Goal: Task Accomplishment & Management: Use online tool/utility

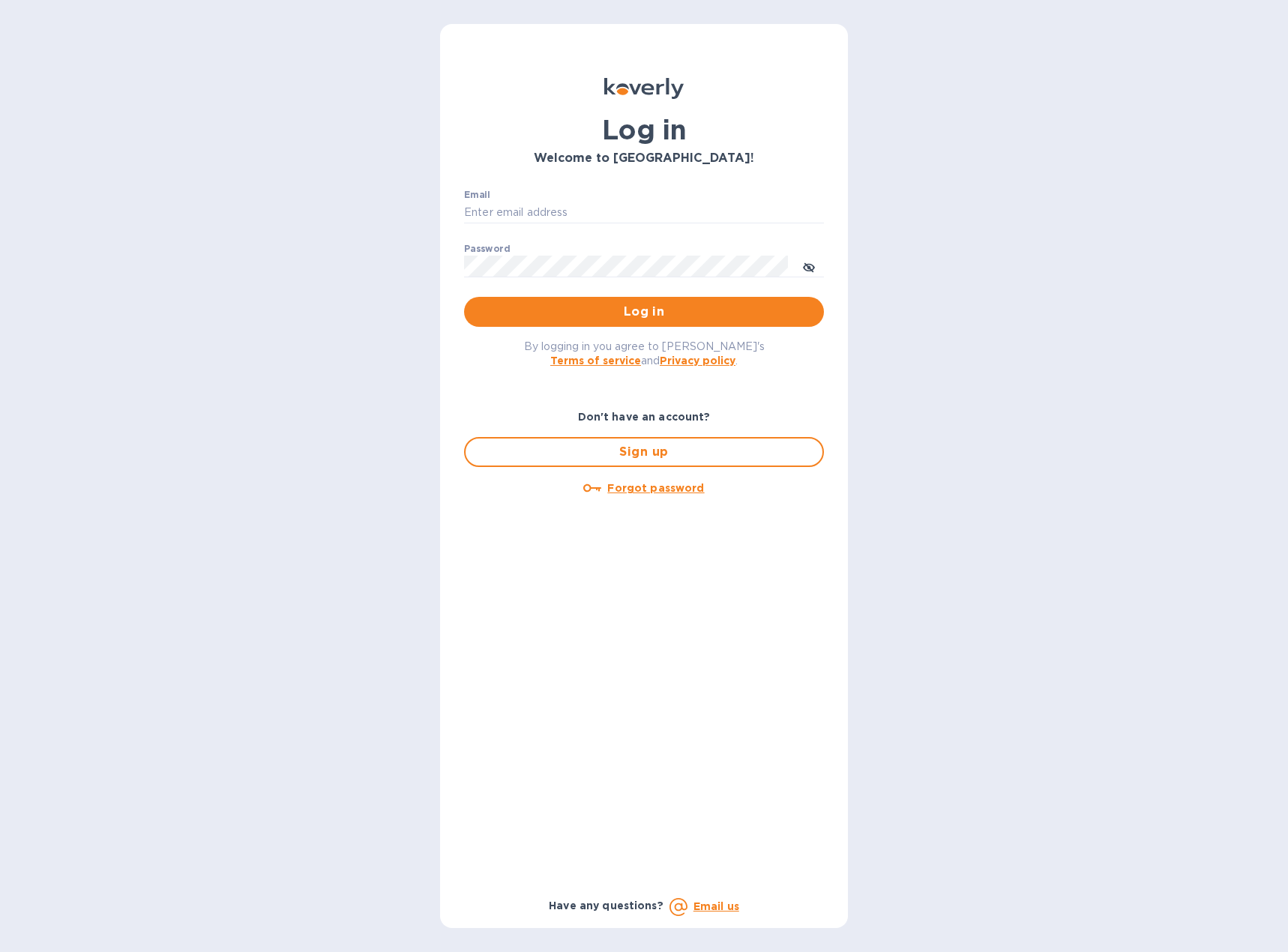
type input "[EMAIL_ADDRESS][DOMAIN_NAME]"
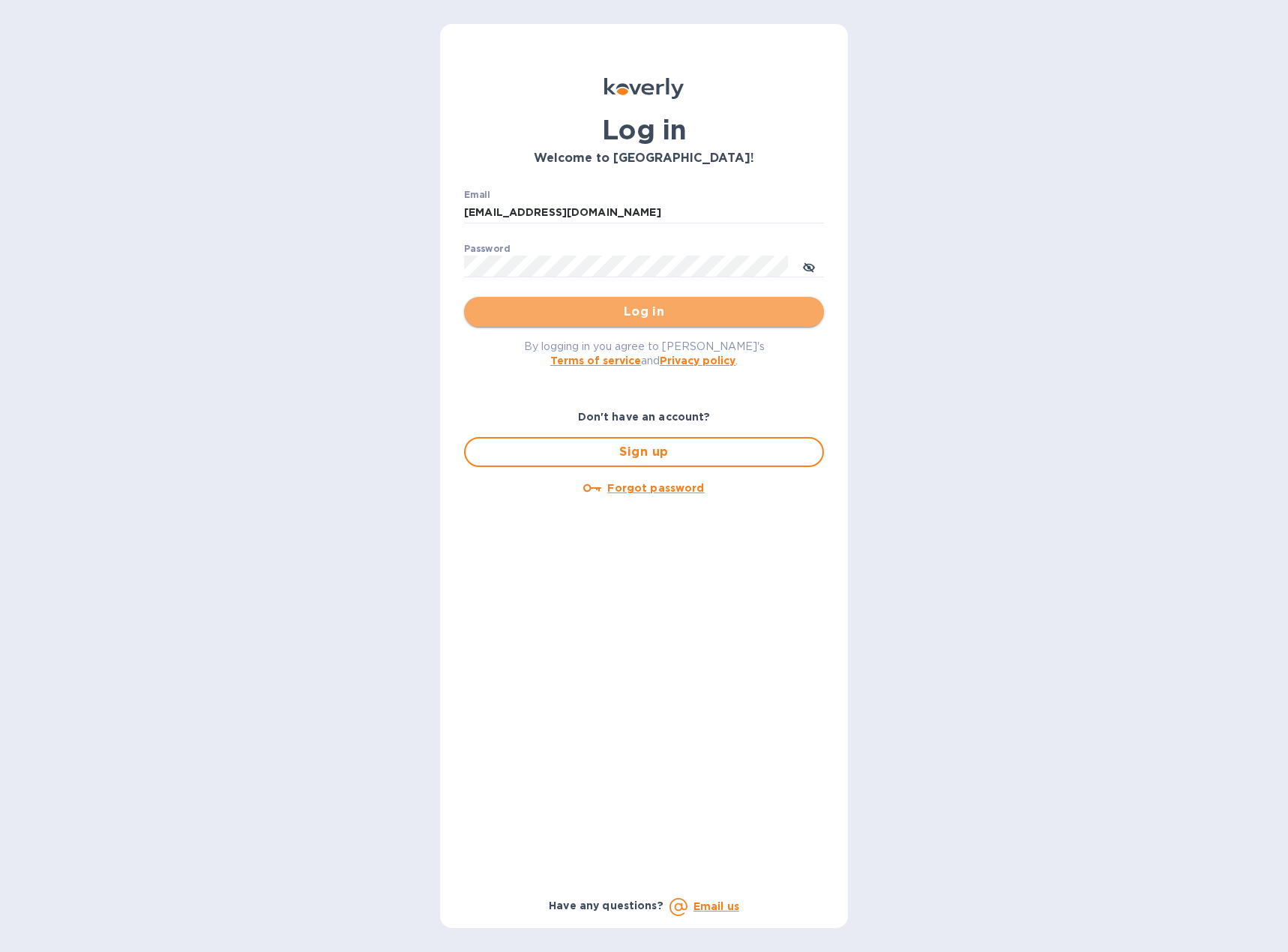
click at [659, 310] on span "Log in" at bounding box center [644, 312] width 336 height 18
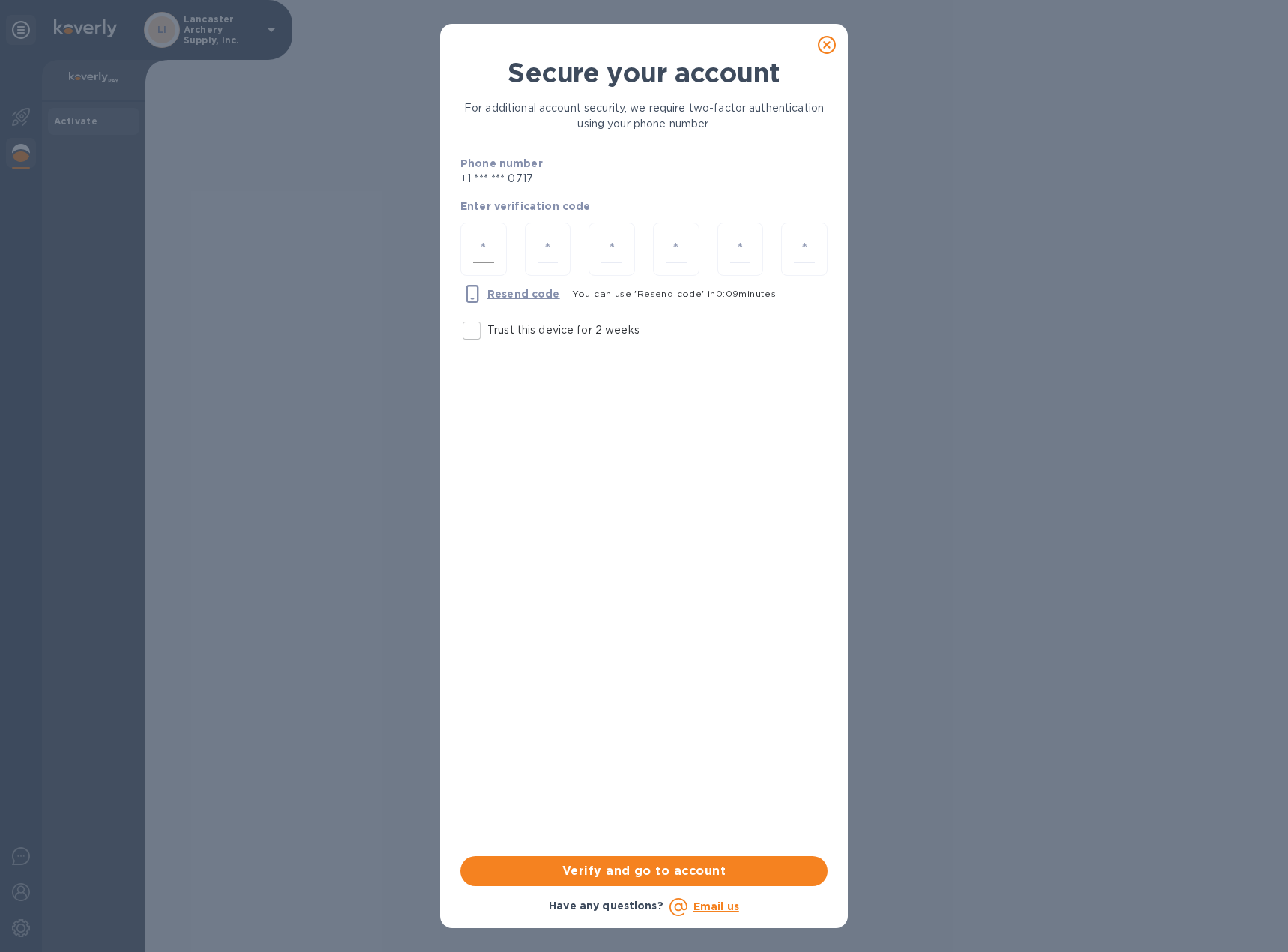
drag, startPoint x: 467, startPoint y: 240, endPoint x: 484, endPoint y: 240, distance: 17.0
click at [474, 240] on div at bounding box center [483, 249] width 46 height 54
type input "5"
type input "6"
type input "8"
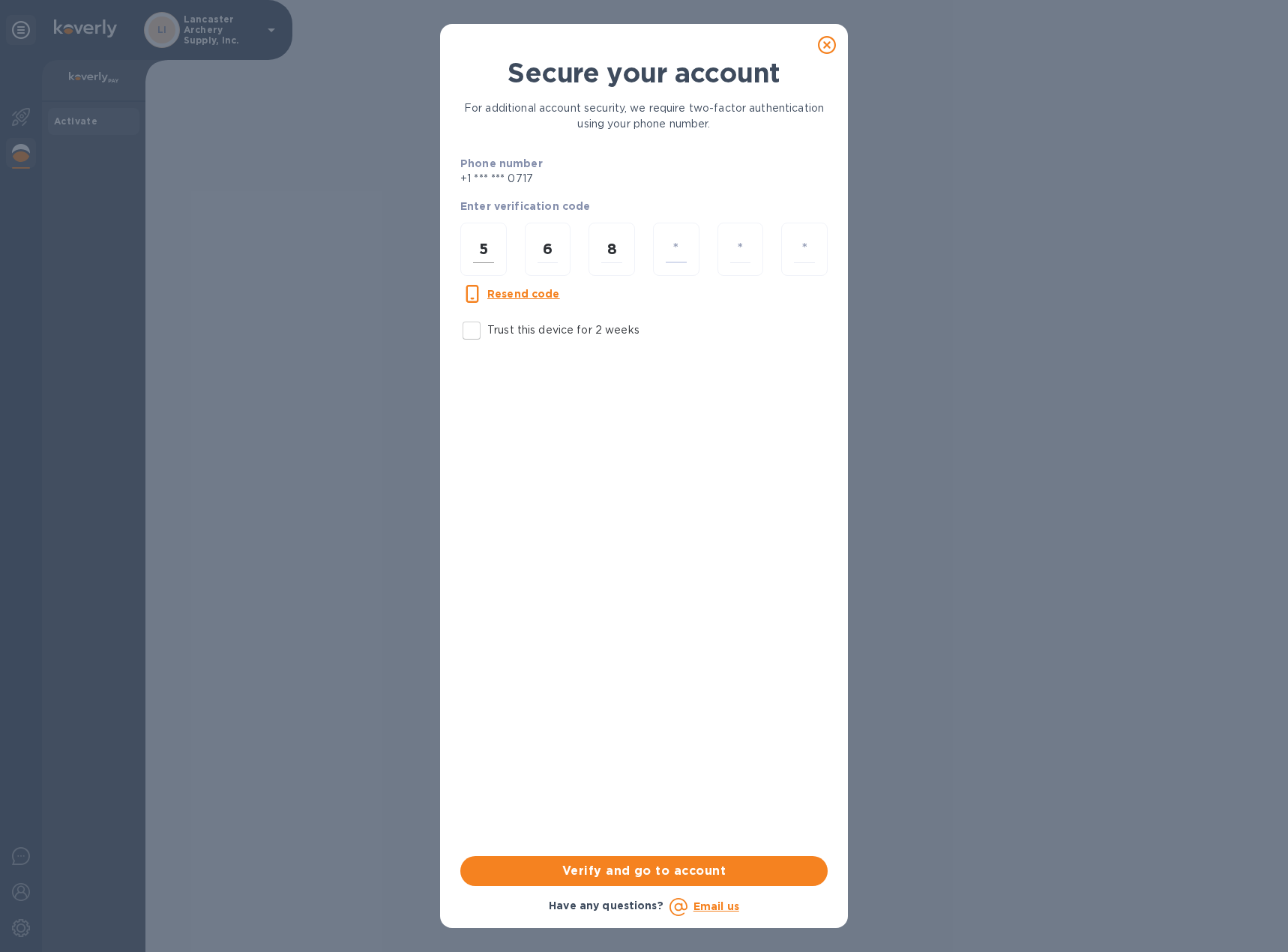
type input "6"
type input "4"
type input "1"
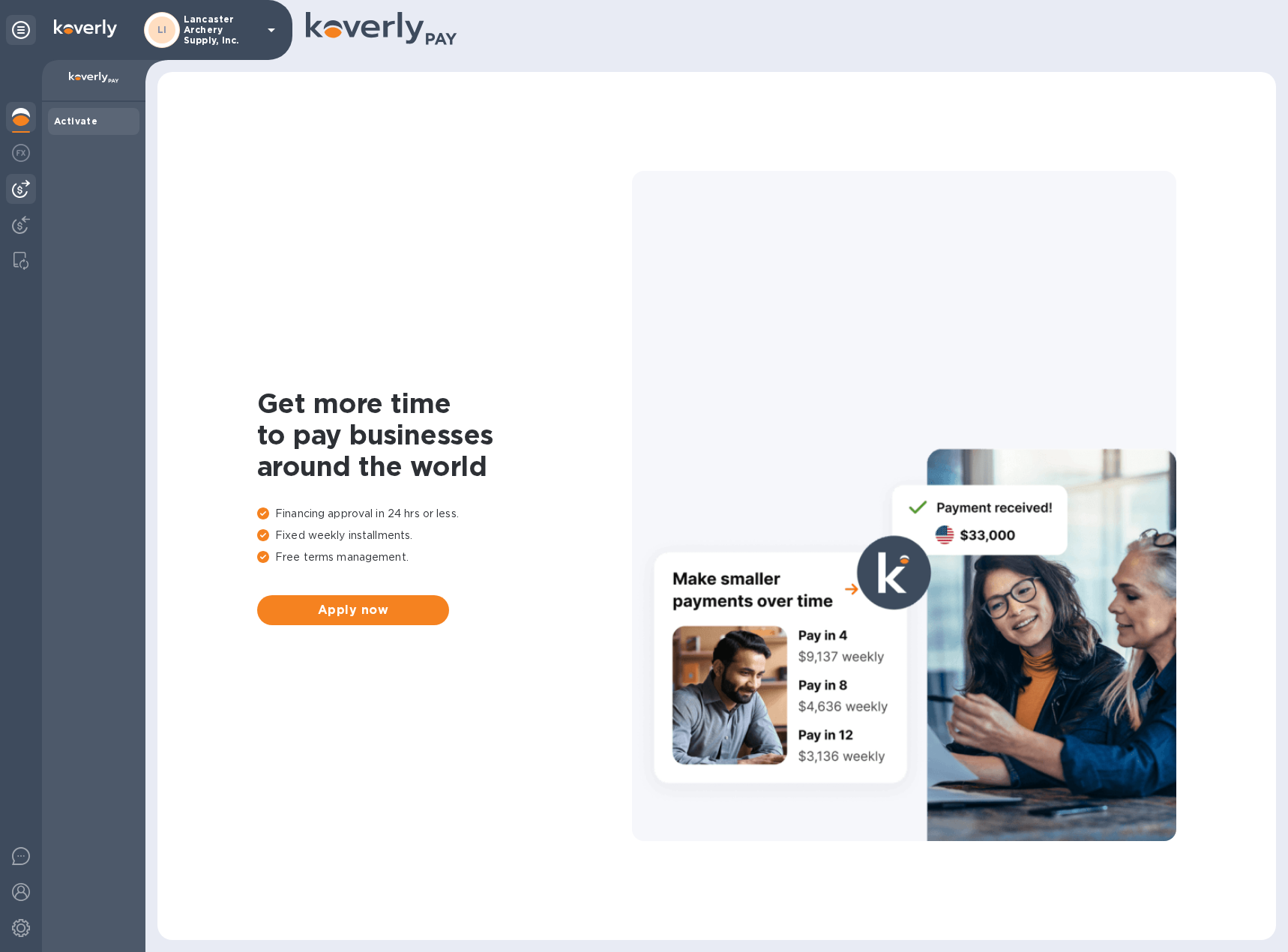
click at [15, 188] on img at bounding box center [21, 189] width 18 height 18
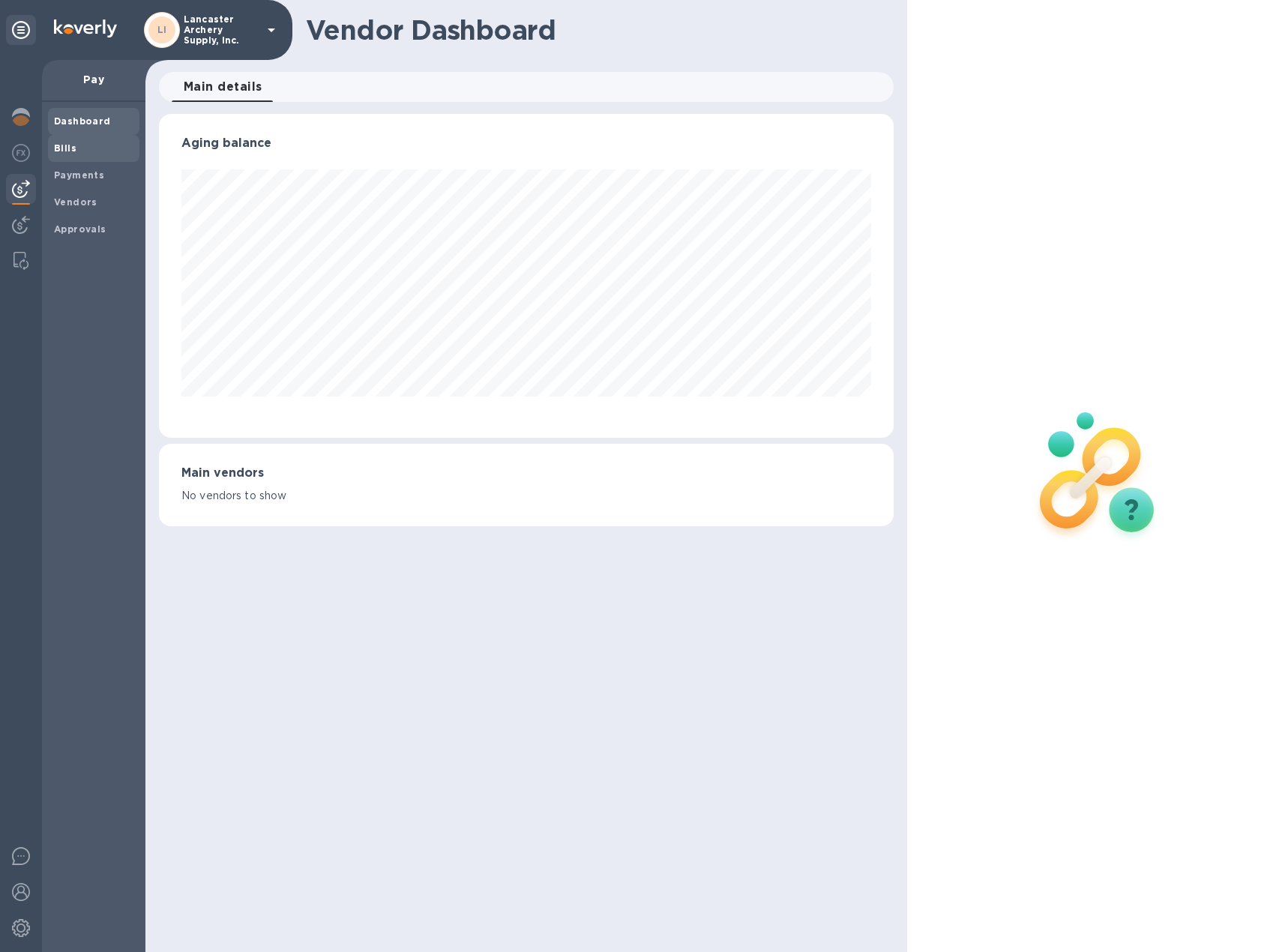
scroll to position [324, 735]
click at [63, 142] on b "Bills" at bounding box center [65, 148] width 22 height 12
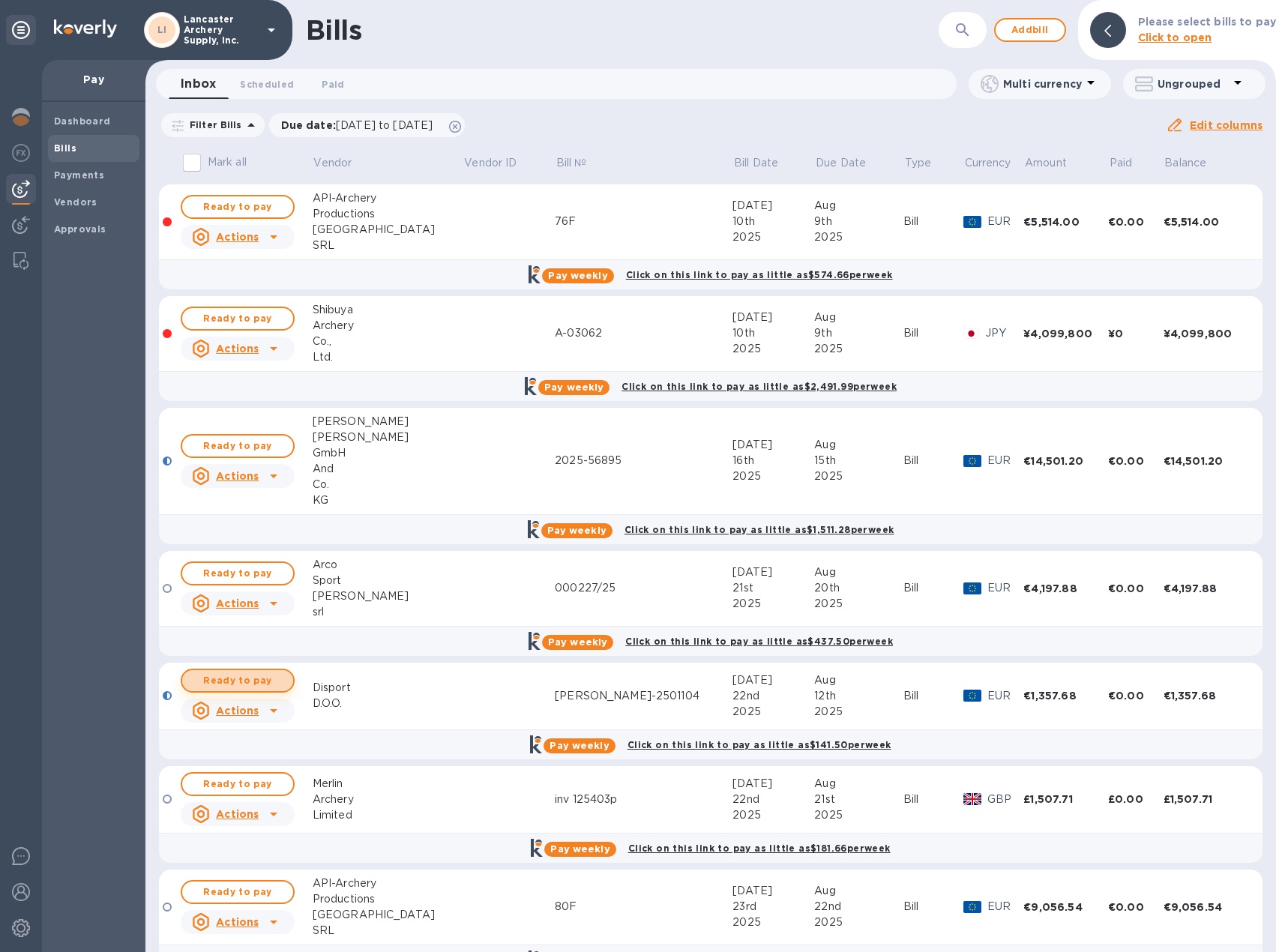
click at [258, 680] on span "Ready to pay" at bounding box center [238, 681] width 87 height 18
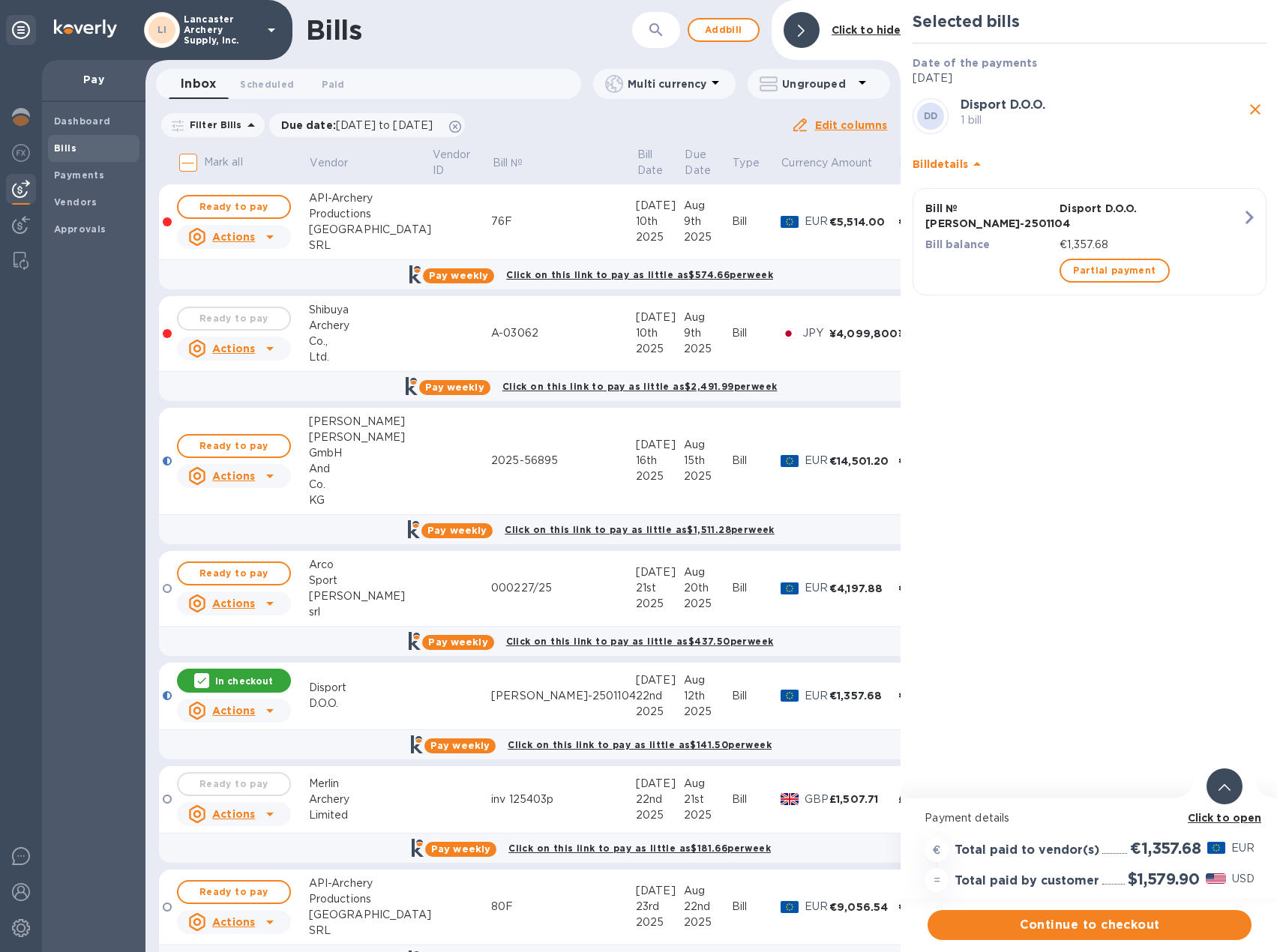
click at [1216, 777] on div at bounding box center [1225, 786] width 36 height 36
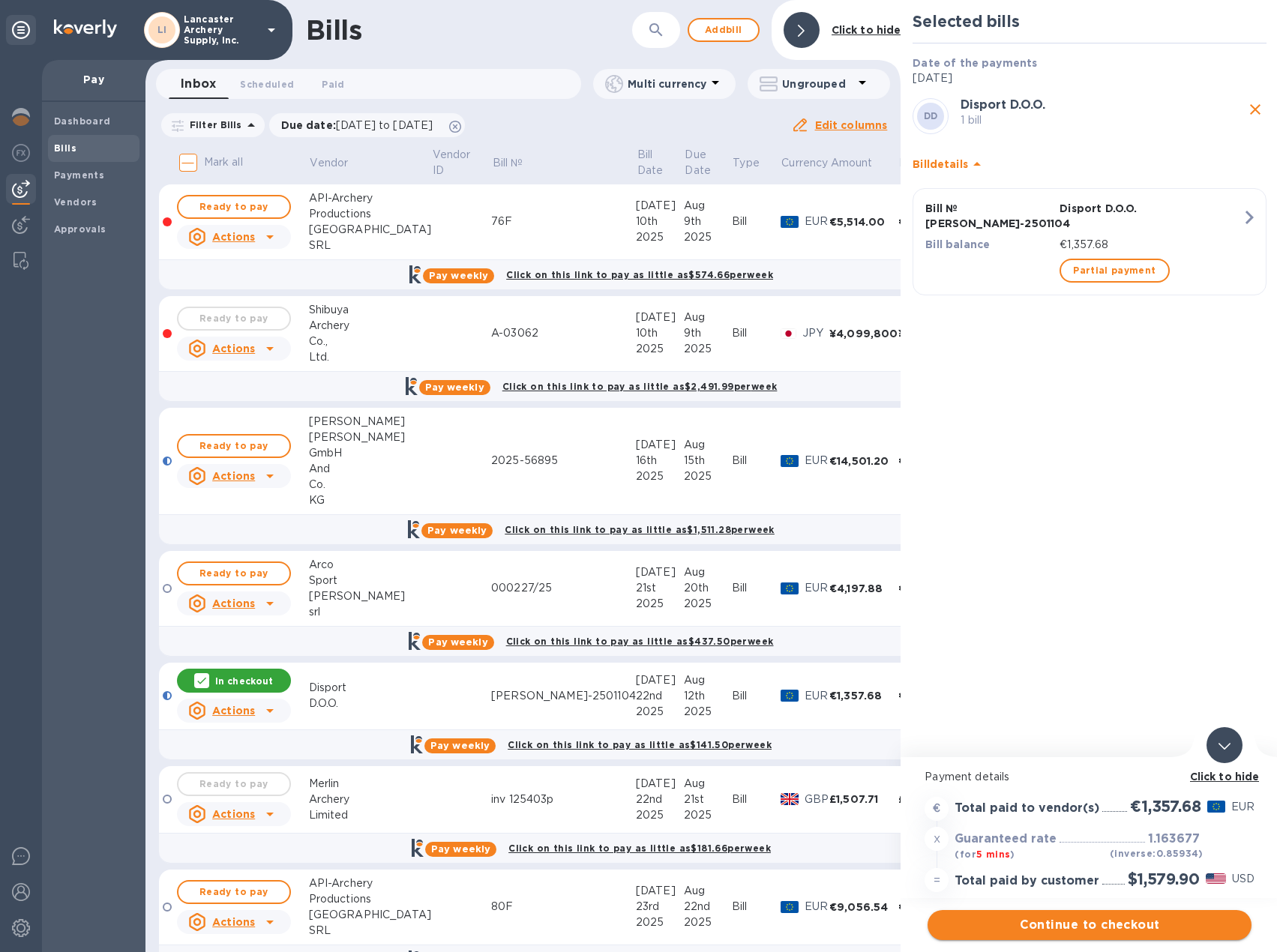
click at [1098, 926] on span "Continue to checkout" at bounding box center [1090, 925] width 300 height 18
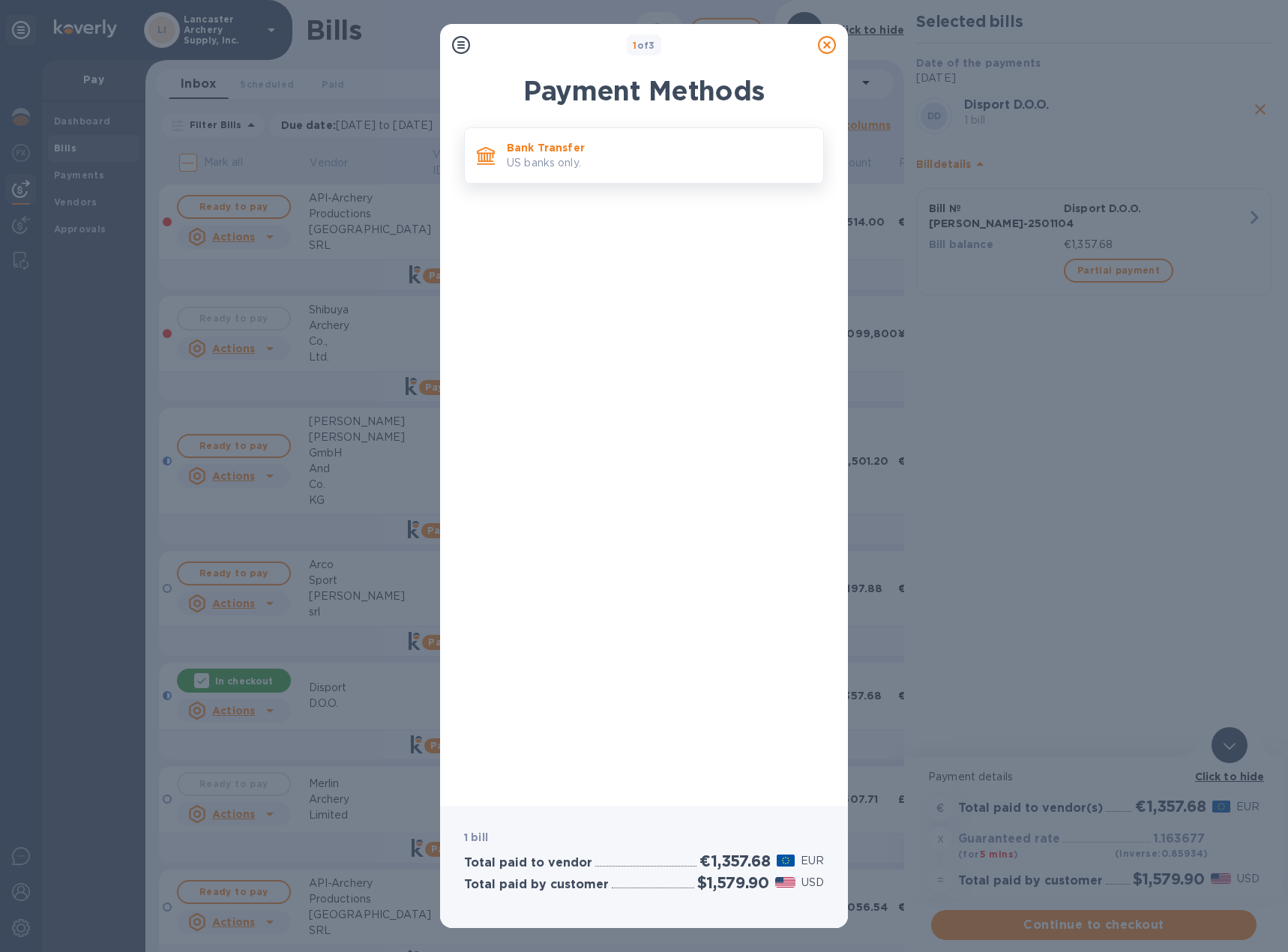
click at [613, 151] on p "Bank Transfer" at bounding box center [659, 147] width 305 height 15
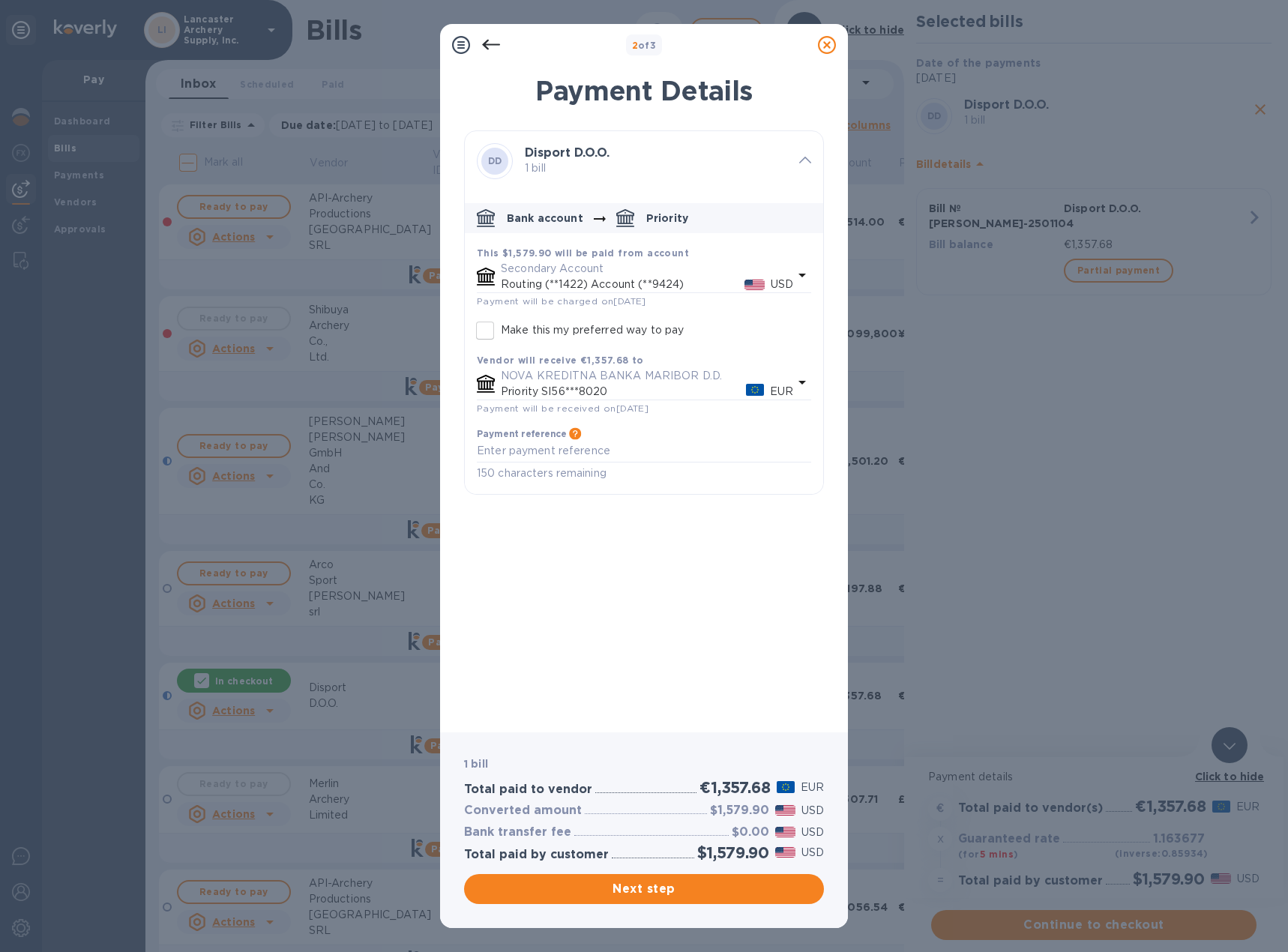
drag, startPoint x: 781, startPoint y: 764, endPoint x: 754, endPoint y: 786, distance: 34.8
click at [761, 782] on div "1 bill Total paid to vendor €1,357.68 EUR Converted amount $1,579.90 USD Bank t…" at bounding box center [644, 830] width 366 height 154
click at [1085, 662] on div "2 of 3 Payment Details DD Disport D.O.O. 1 bill Bank account Priority This $1,5…" at bounding box center [644, 476] width 1288 height 952
click at [665, 891] on span "Next step" at bounding box center [644, 889] width 336 height 18
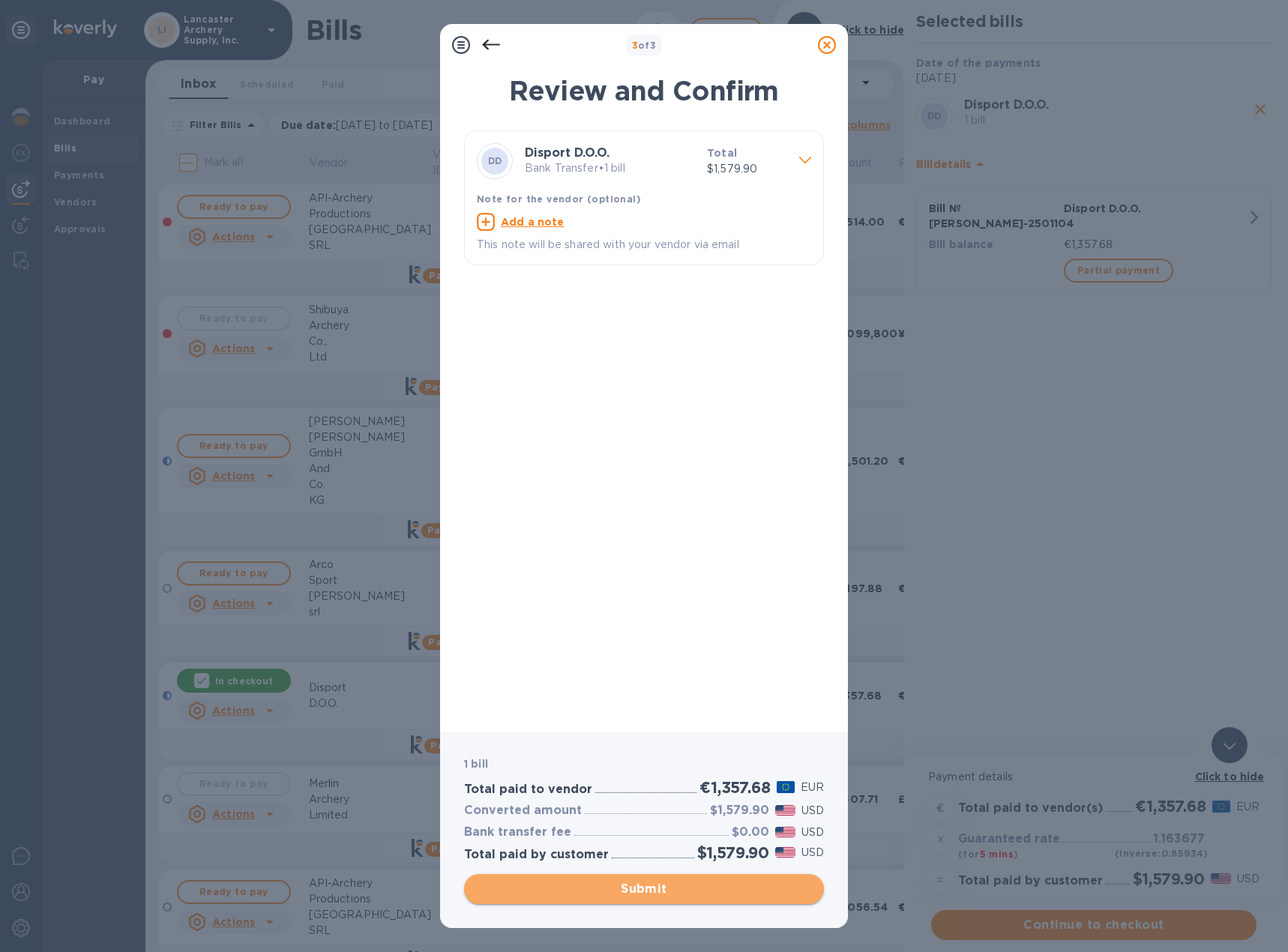
click at [665, 891] on span "Submit" at bounding box center [644, 889] width 336 height 18
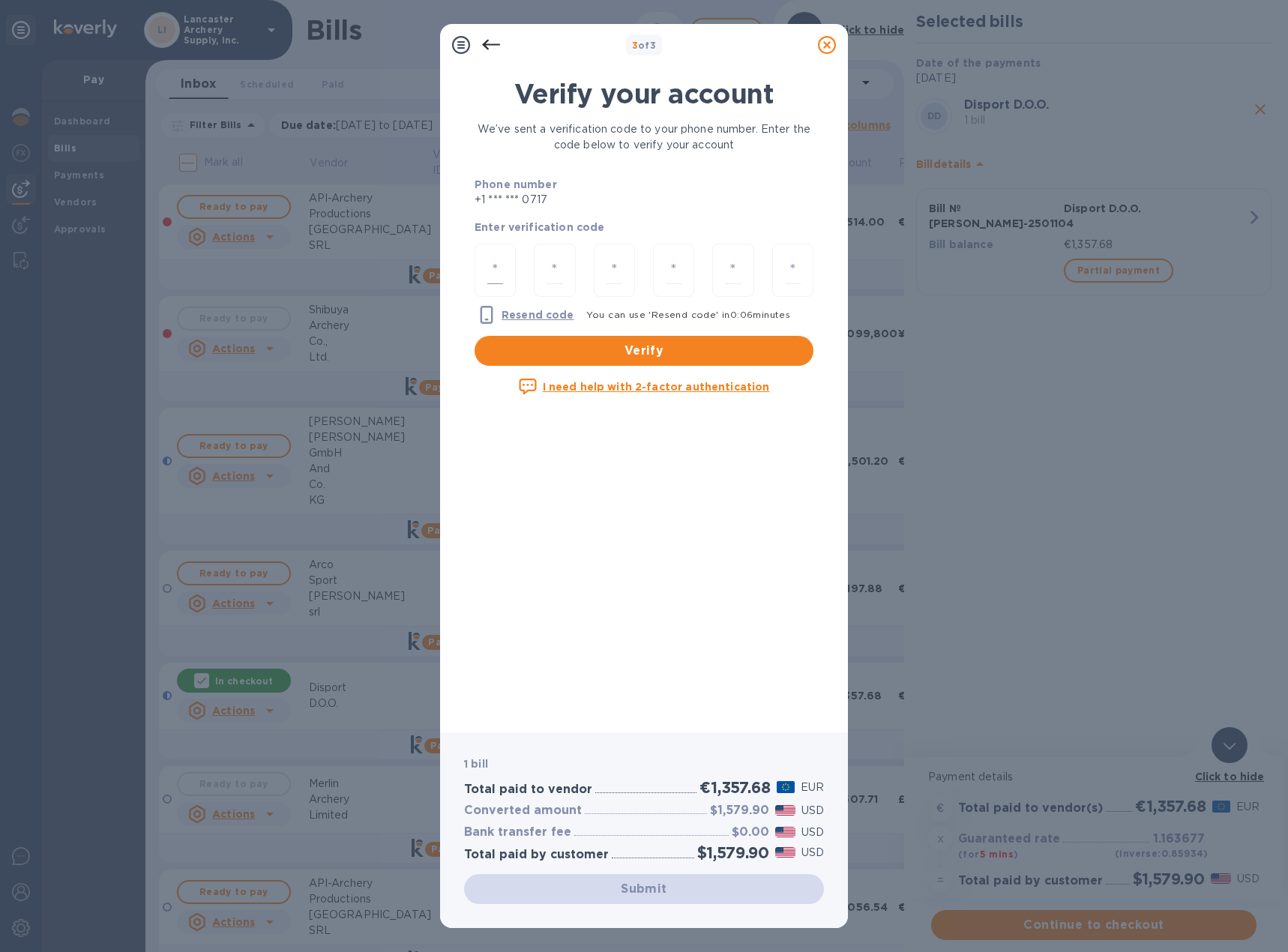
click at [500, 260] on input "number" at bounding box center [495, 270] width 16 height 28
type input "7"
type input "6"
type input "1"
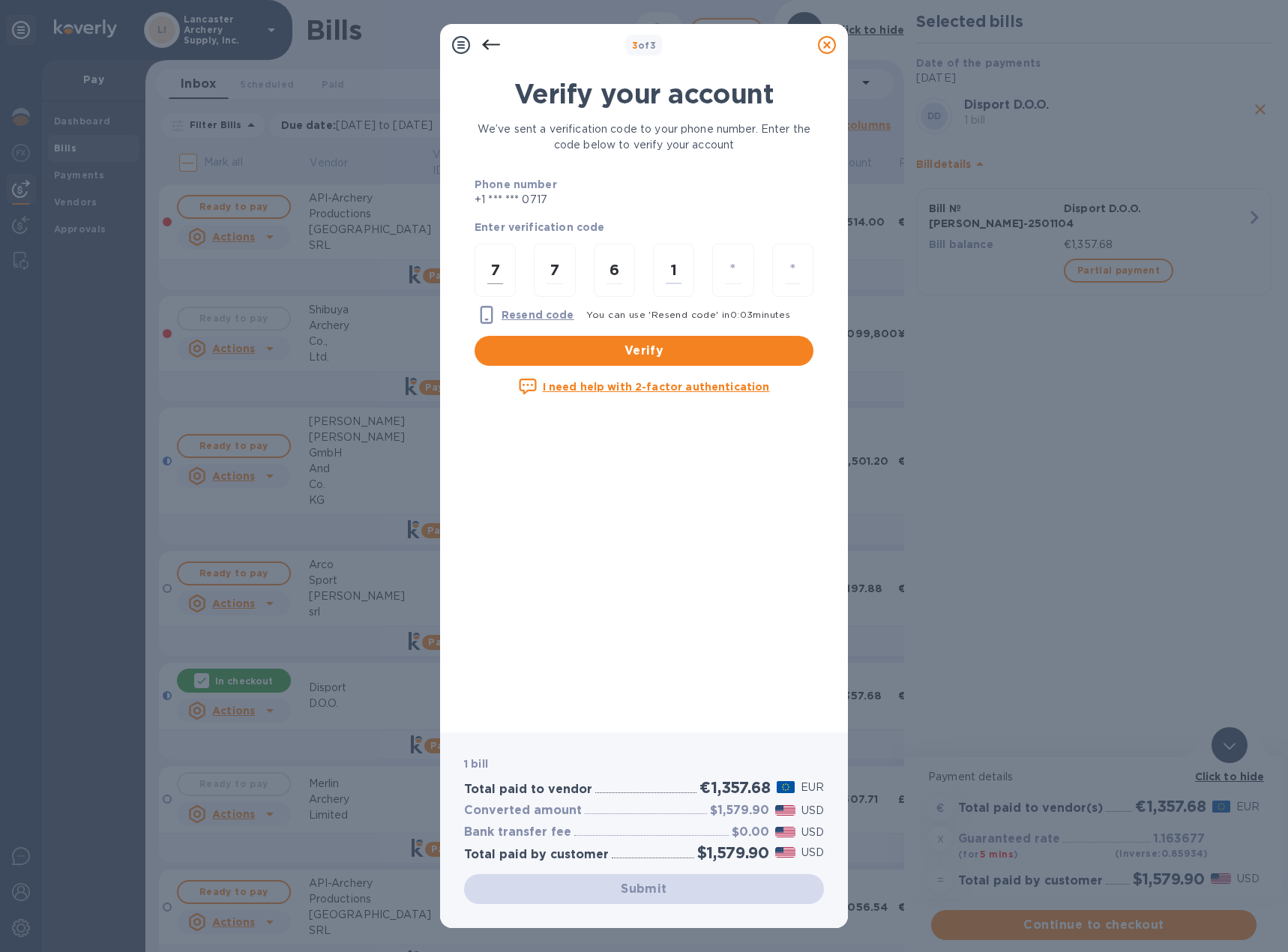
type input "1"
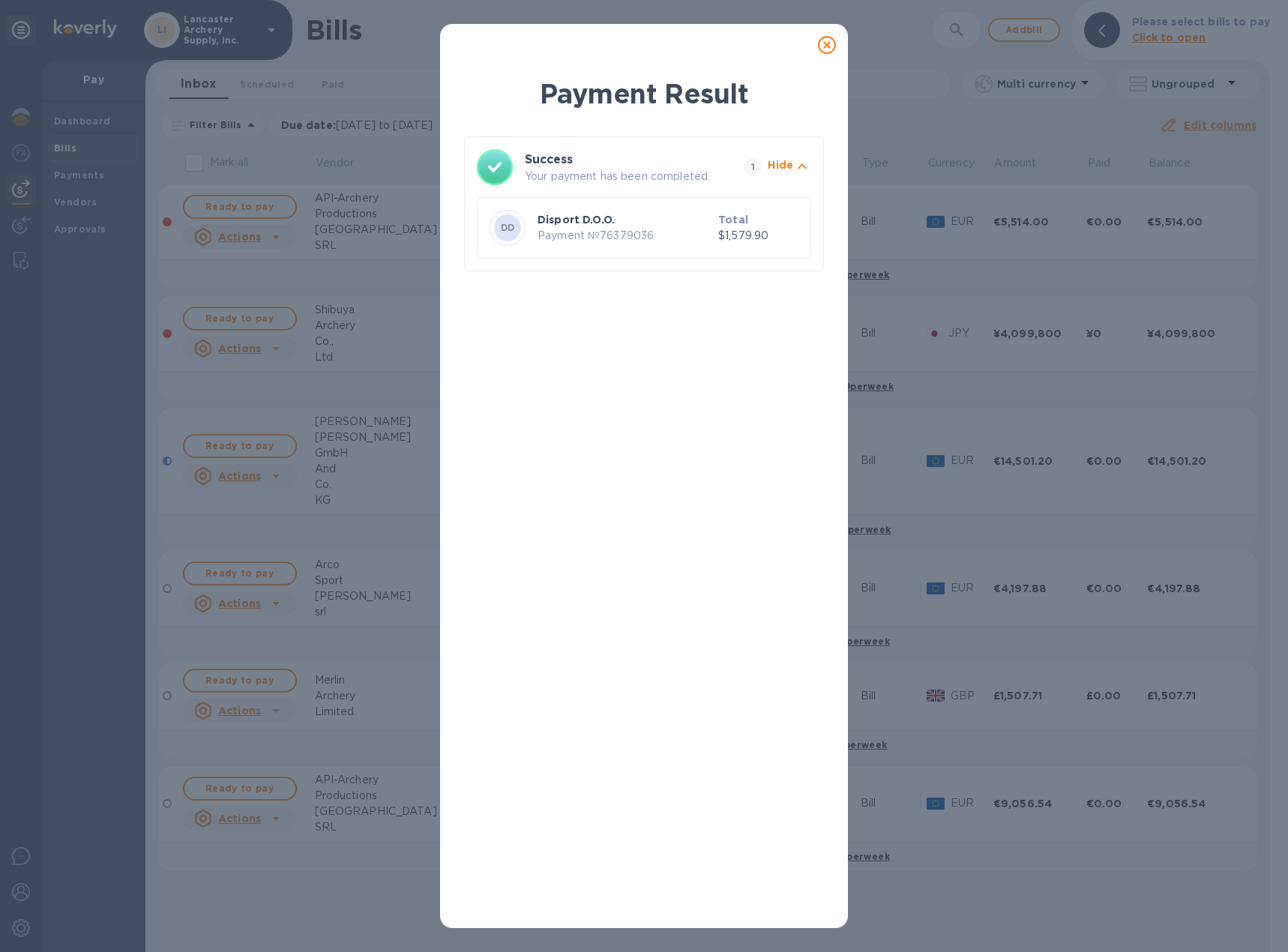
click at [829, 46] on icon at bounding box center [827, 45] width 18 height 18
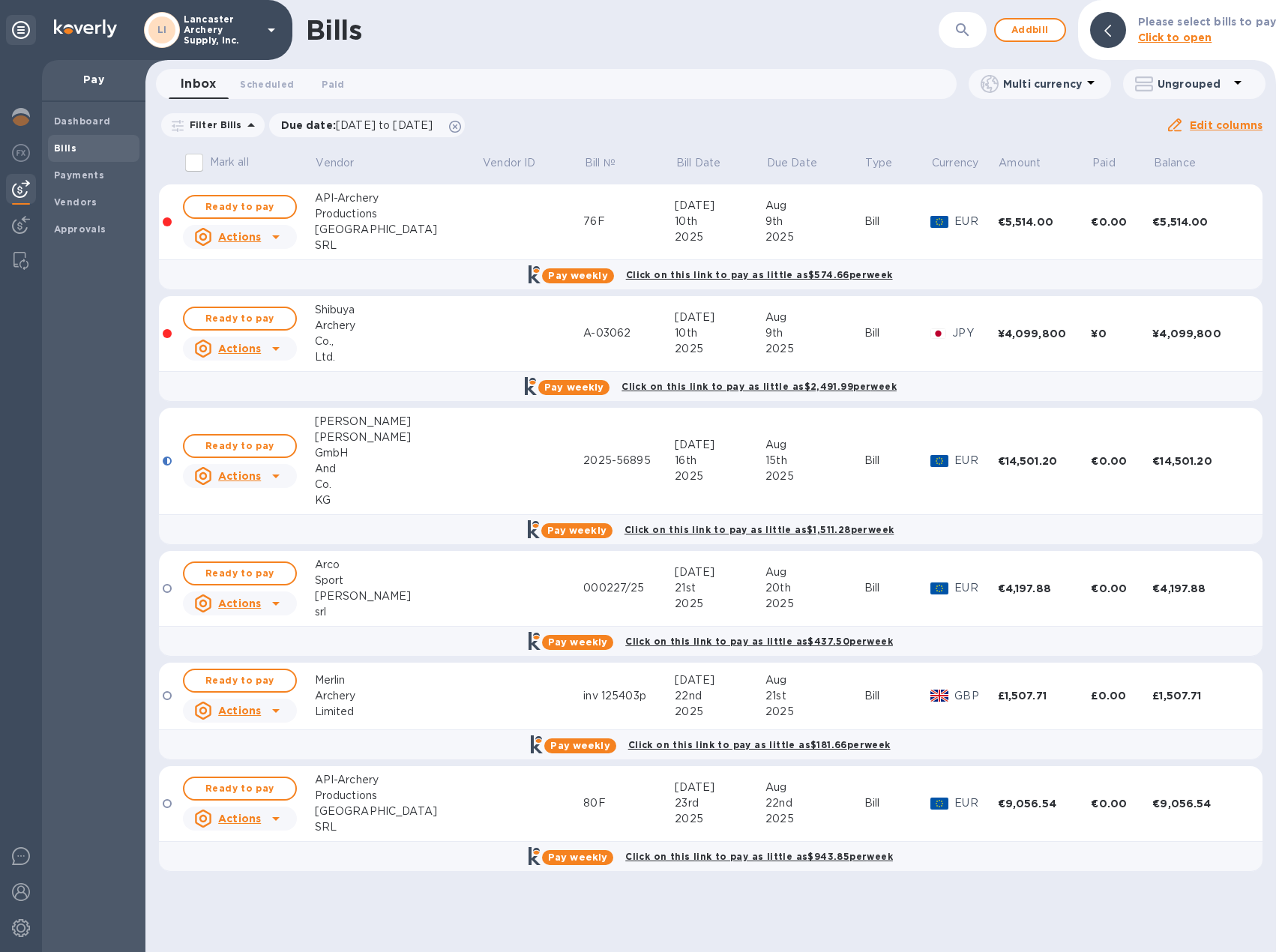
click at [656, 40] on div "Bills" at bounding box center [577, 30] width 544 height 31
click at [19, 894] on img at bounding box center [21, 892] width 18 height 18
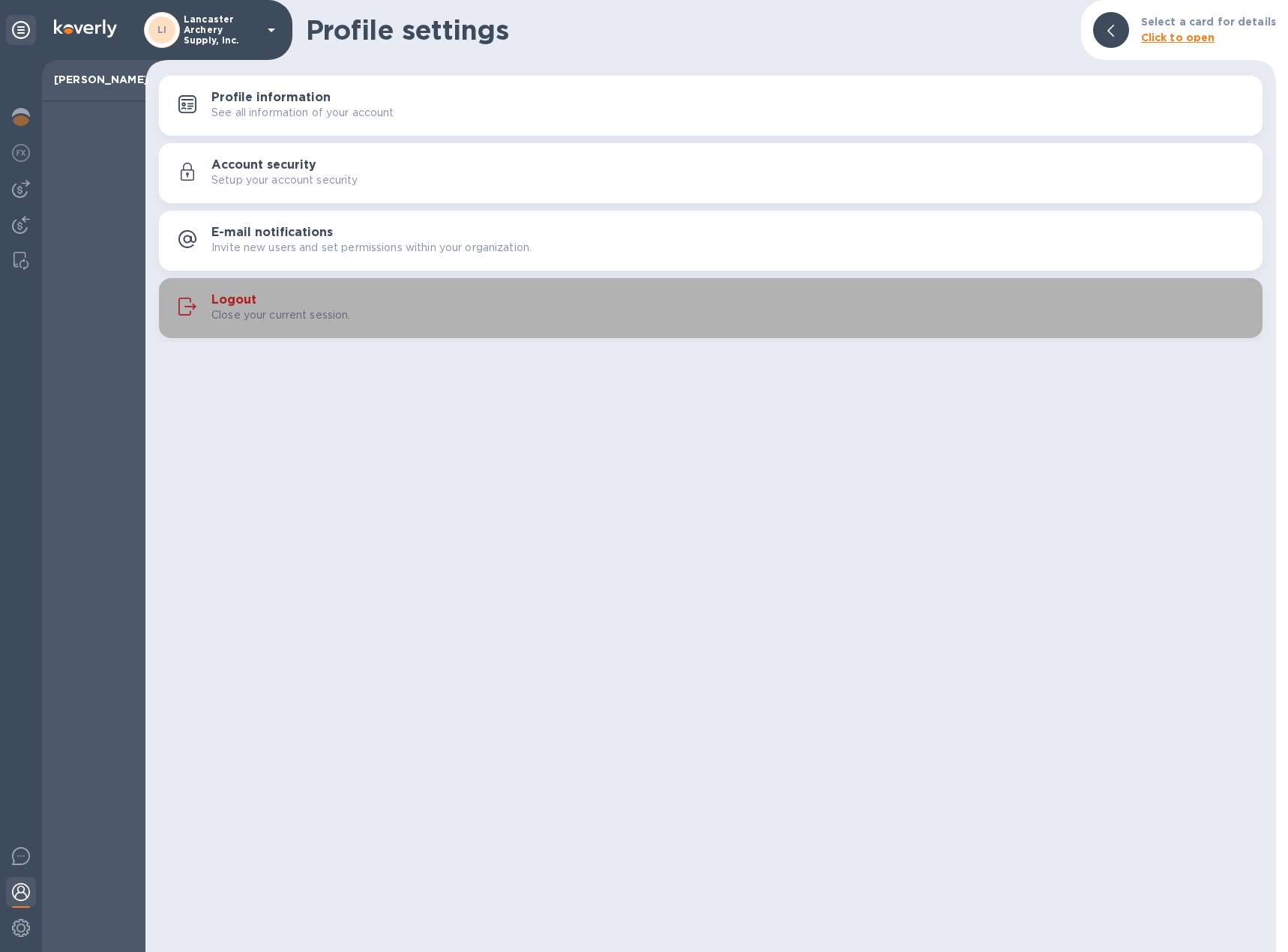
click at [245, 302] on h3 "Logout" at bounding box center [234, 300] width 45 height 14
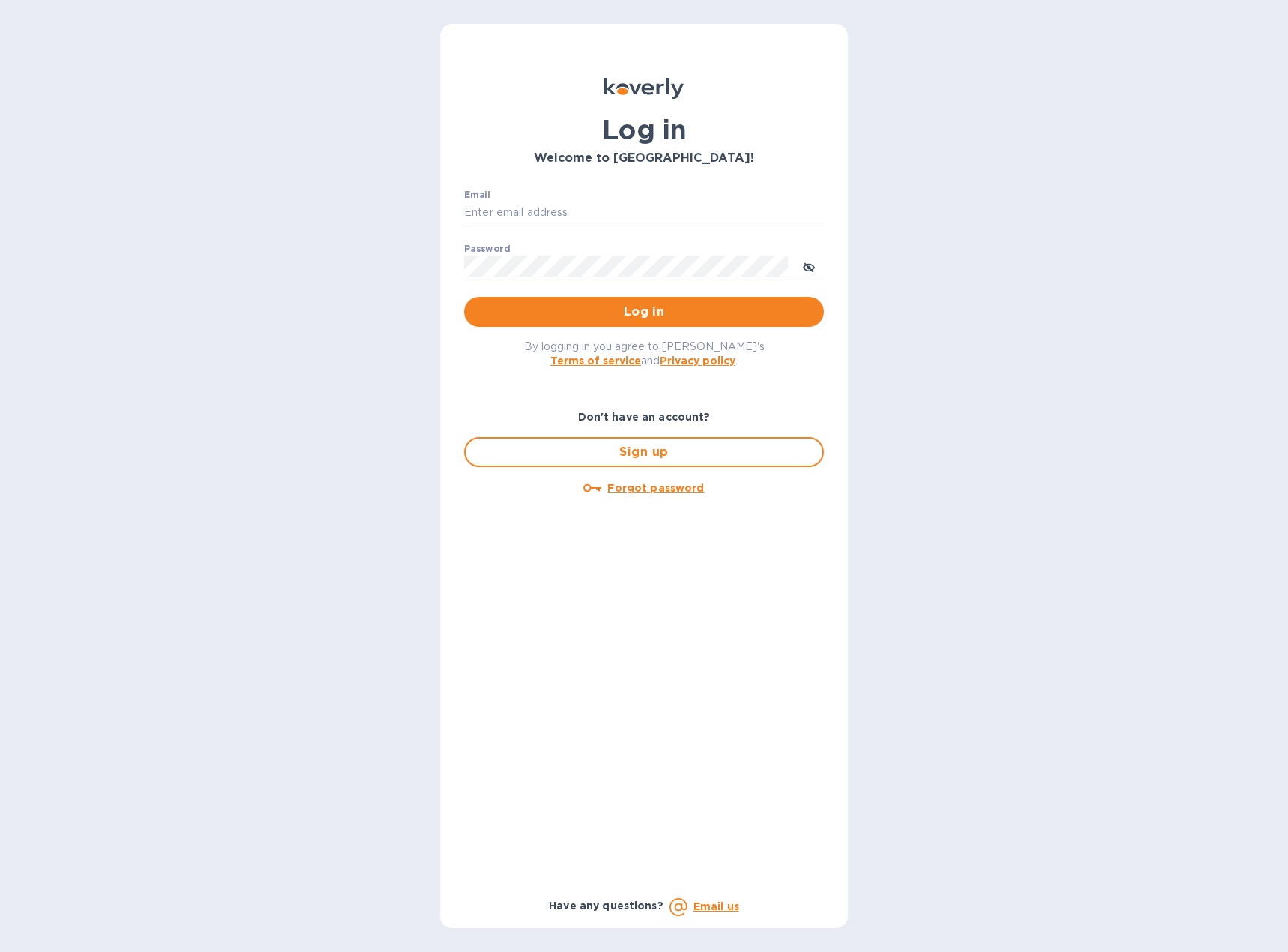
type input "[EMAIL_ADDRESS][DOMAIN_NAME]"
